Goal: Contribute content

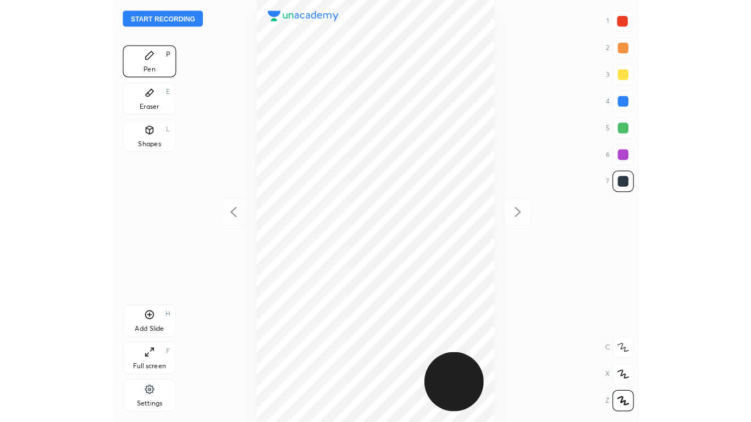
scroll to position [348, 258]
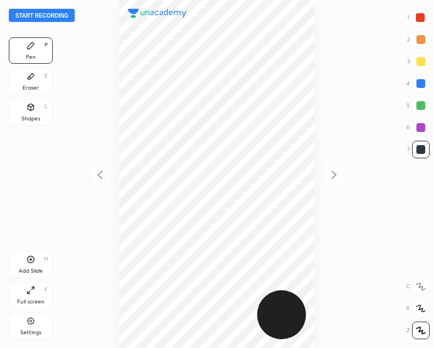
click at [32, 268] on div "Add Slide" at bounding box center [31, 270] width 24 height 5
click at [46, 13] on button "Start recording" at bounding box center [42, 15] width 66 height 13
click at [34, 290] on icon at bounding box center [30, 290] width 9 height 9
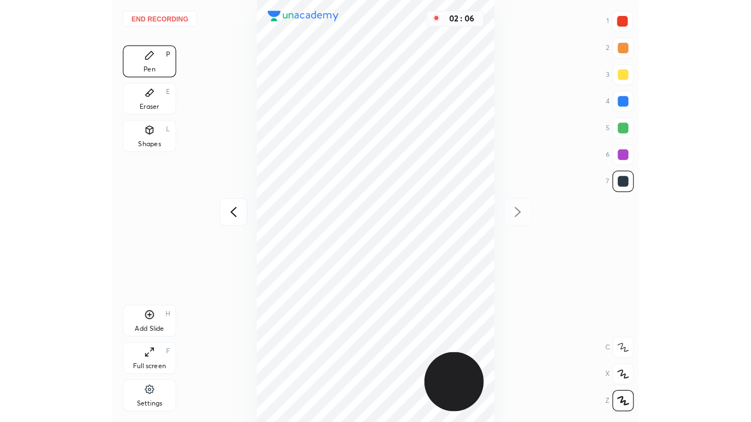
scroll to position [54612, 54702]
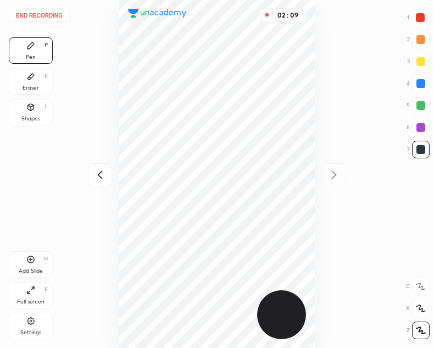
click at [42, 16] on button "End recording" at bounding box center [39, 15] width 61 height 13
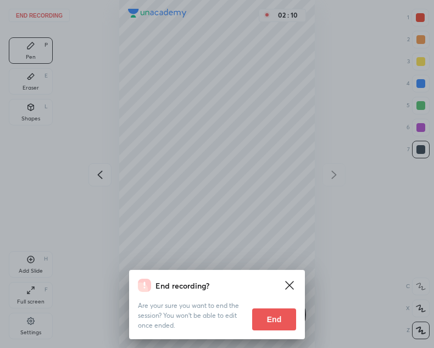
click at [281, 323] on button "End" at bounding box center [274, 319] width 44 height 22
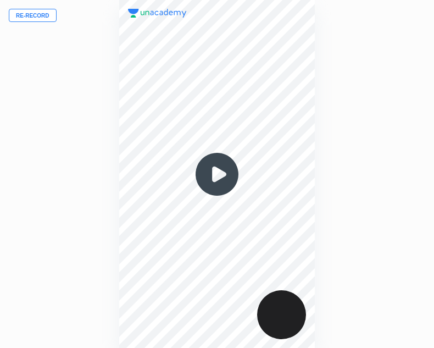
click at [34, 16] on button "Re-record" at bounding box center [33, 15] width 48 height 13
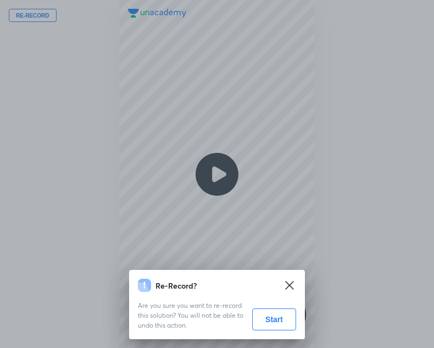
click at [270, 319] on button "Start" at bounding box center [274, 319] width 44 height 22
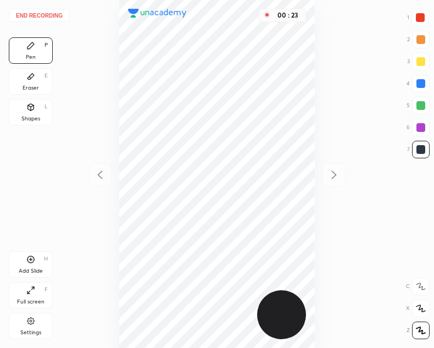
click at [27, 116] on div "Shapes" at bounding box center [30, 118] width 19 height 5
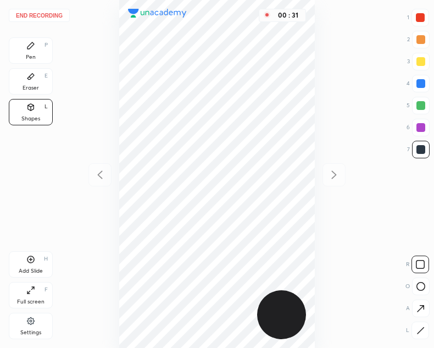
click at [30, 48] on icon at bounding box center [30, 45] width 7 height 7
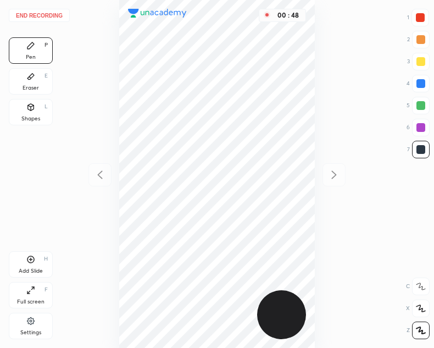
click at [421, 21] on div at bounding box center [420, 17] width 9 height 9
click at [37, 84] on div "Eraser E" at bounding box center [31, 81] width 44 height 26
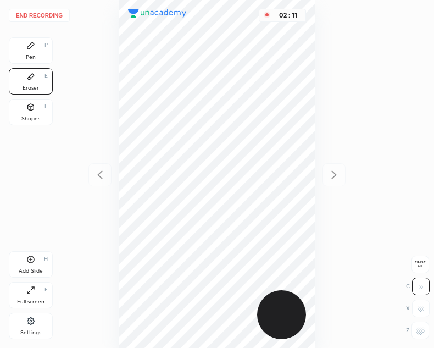
click at [30, 51] on div "Pen P" at bounding box center [31, 50] width 44 height 26
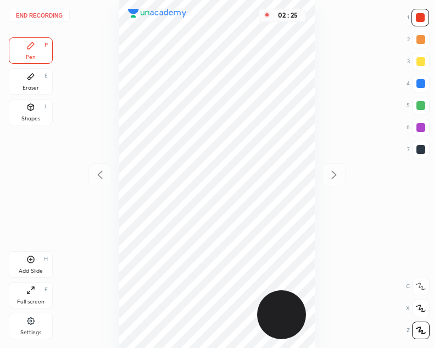
click at [24, 293] on div "Full screen F" at bounding box center [31, 295] width 44 height 26
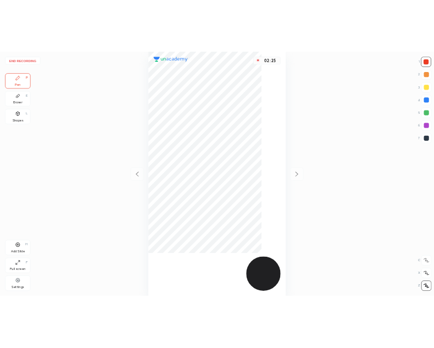
scroll to position [422, 575]
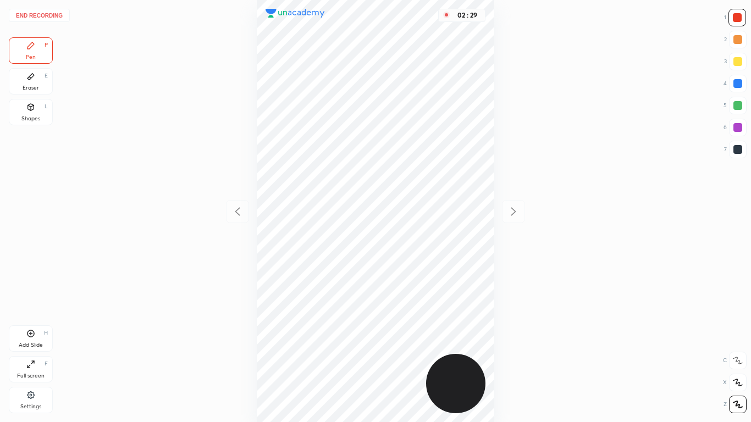
click at [56, 14] on button "End recording" at bounding box center [39, 15] width 61 height 13
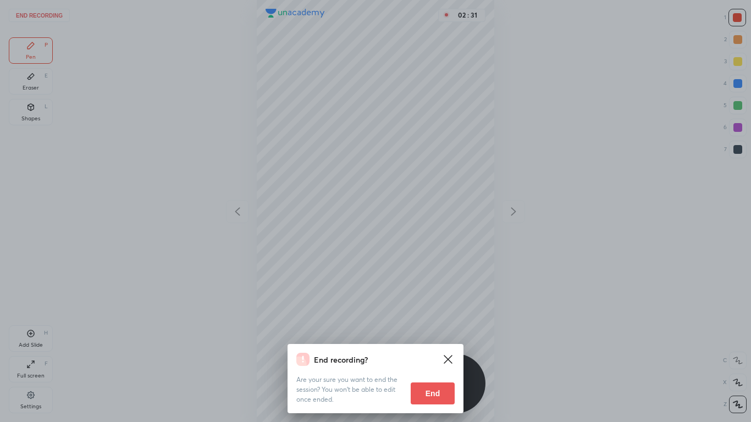
click at [434, 347] on button "End" at bounding box center [433, 394] width 44 height 22
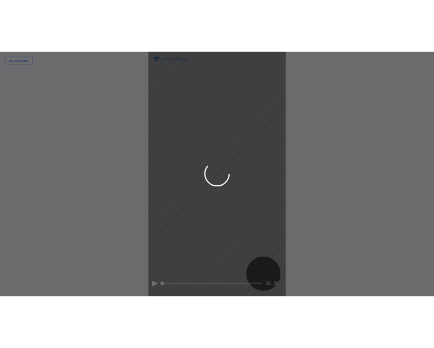
scroll to position [54612, 54702]
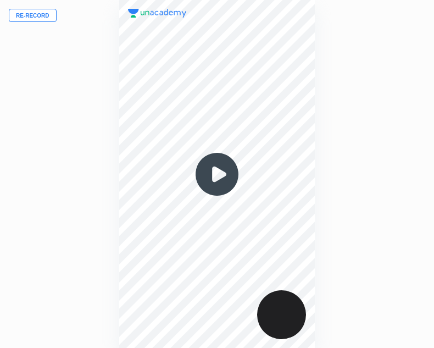
click at [224, 178] on img at bounding box center [217, 174] width 53 height 53
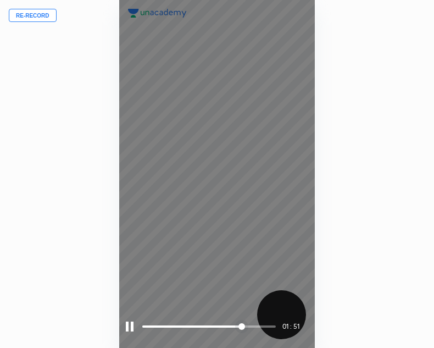
click at [130, 328] on div at bounding box center [130, 327] width 8 height 10
click at [127, 324] on div at bounding box center [131, 327] width 10 height 10
click at [127, 326] on div at bounding box center [130, 327] width 8 height 10
